Goal: Transaction & Acquisition: Obtain resource

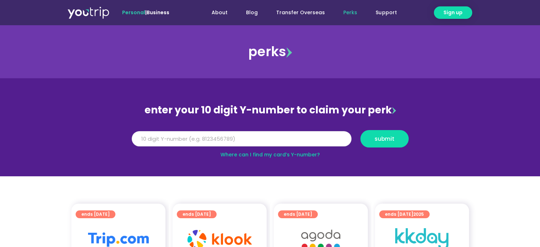
click at [165, 137] on input "Y Number" at bounding box center [242, 139] width 220 height 16
type input "8136351783"
click at [392, 136] on span "submit" at bounding box center [385, 138] width 20 height 5
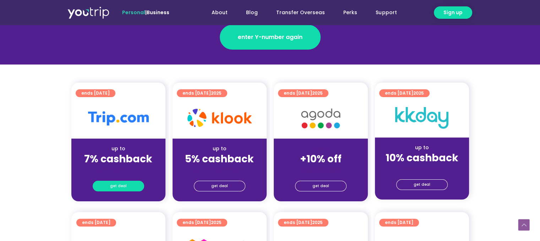
scroll to position [142, 0]
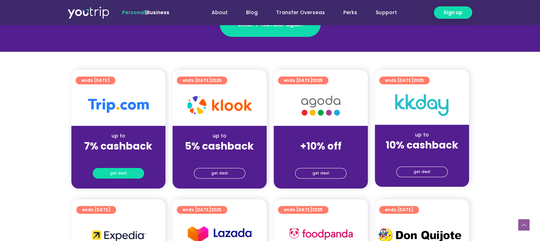
click at [129, 172] on link "get deal" at bounding box center [118, 173] width 51 height 11
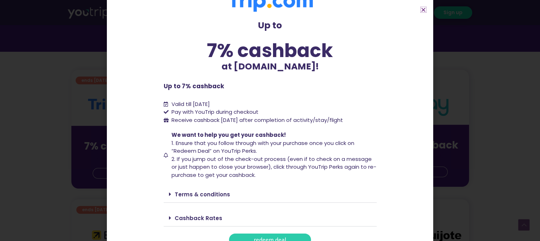
scroll to position [29, 0]
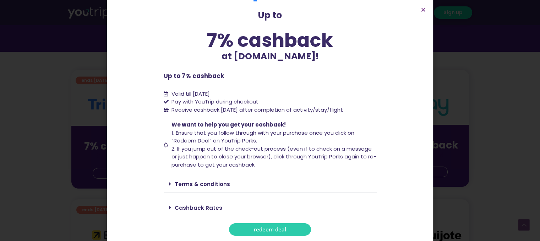
click at [289, 228] on link "redeem deal" at bounding box center [270, 230] width 82 height 12
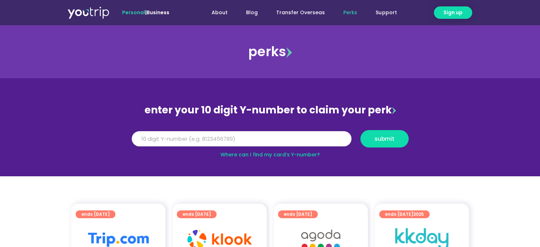
click at [249, 143] on input "Y Number" at bounding box center [242, 139] width 220 height 16
type input "8136351783"
click at [373, 135] on button "submit" at bounding box center [384, 138] width 48 height 17
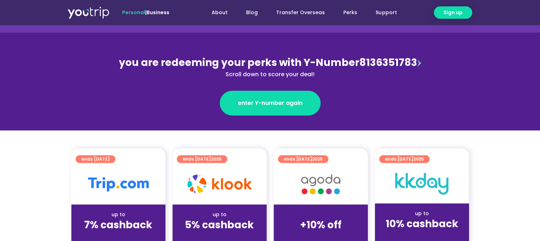
scroll to position [107, 0]
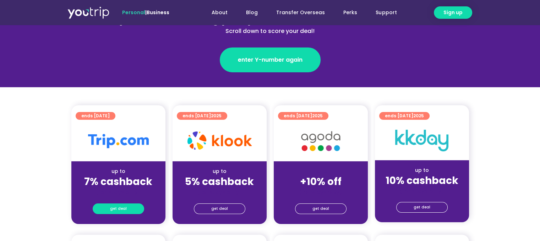
click at [130, 211] on link "get deal" at bounding box center [118, 209] width 51 height 11
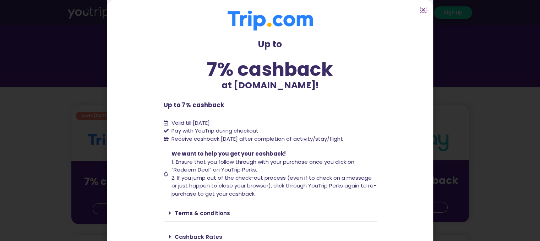
scroll to position [29, 0]
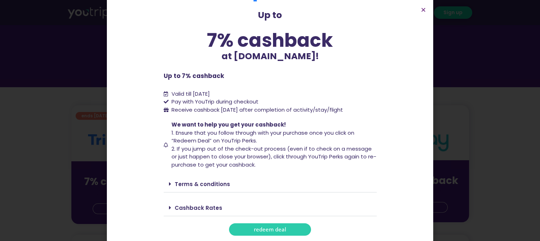
click at [267, 224] on link "redeem deal" at bounding box center [270, 230] width 82 height 12
